Goal: Navigation & Orientation: Find specific page/section

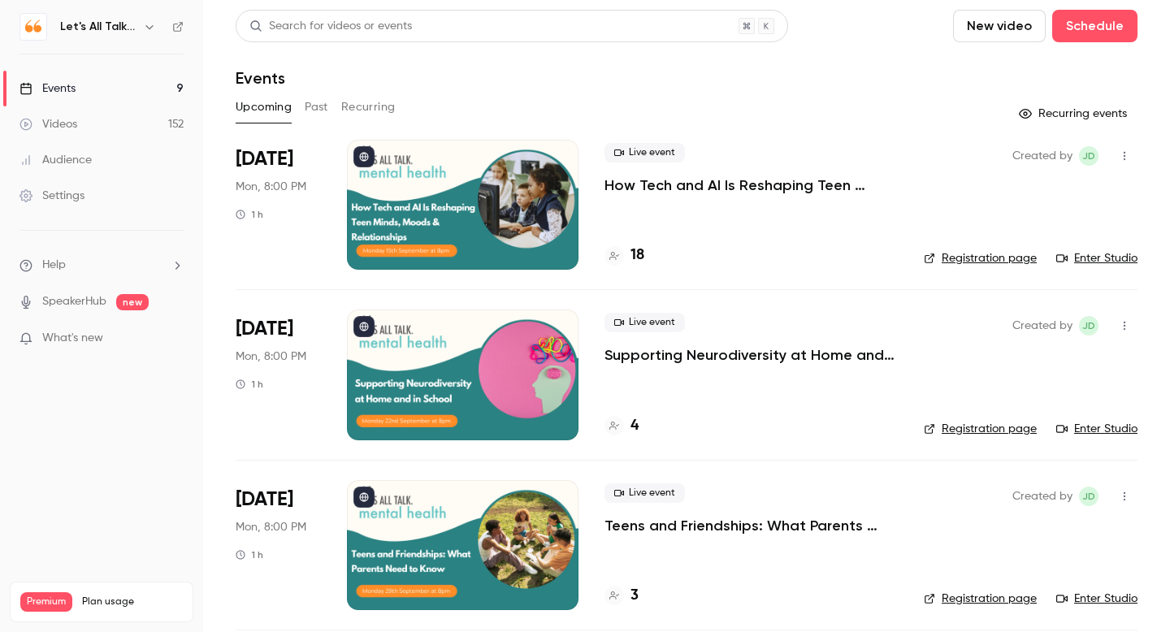
click at [689, 191] on p "How Tech and AI Is Reshaping Teen Minds, Moods & Relationships" at bounding box center [750, 184] width 293 height 19
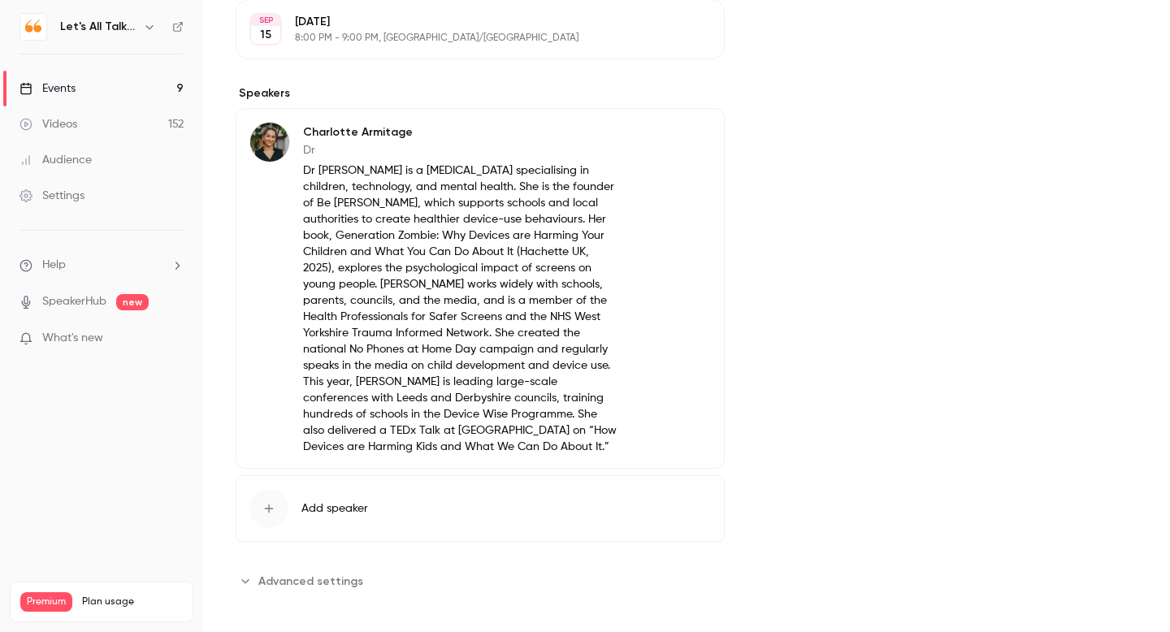
scroll to position [546, 0]
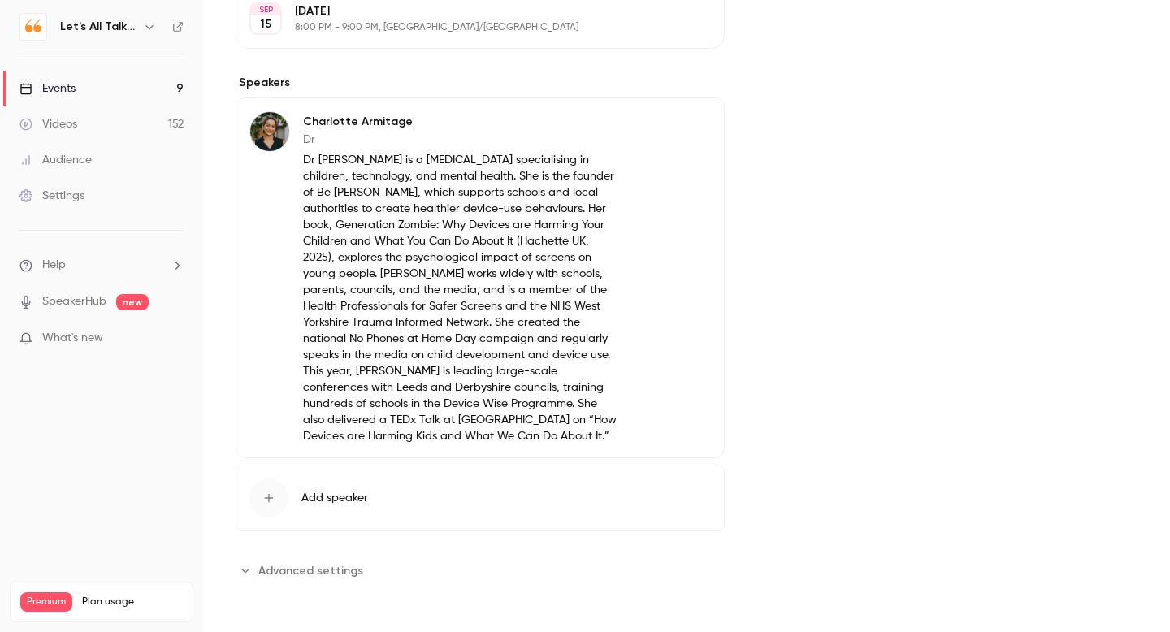
click at [83, 87] on link "Events 9" at bounding box center [101, 89] width 203 height 36
